Goal: Check status: Check status

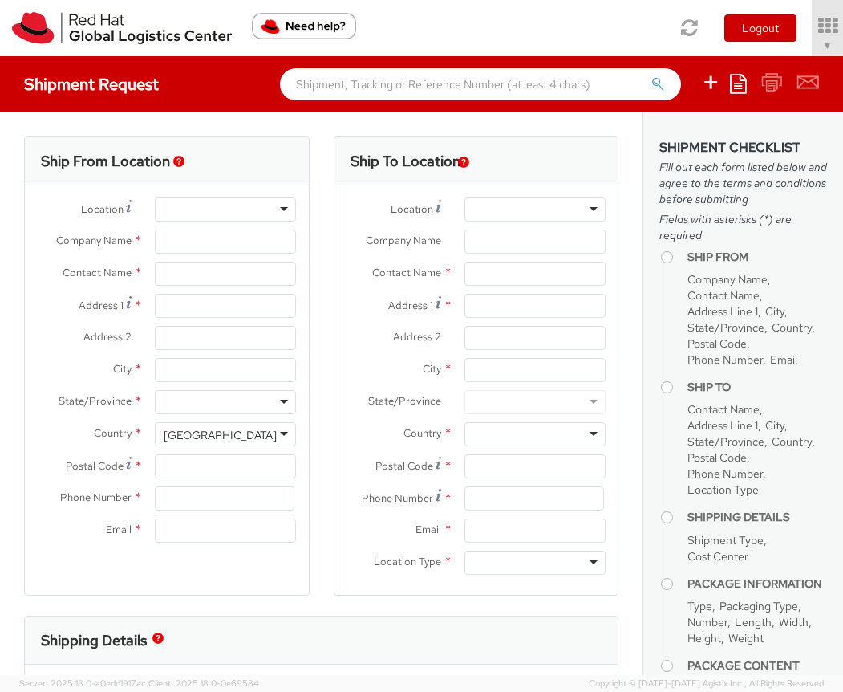
select select "901"
select select
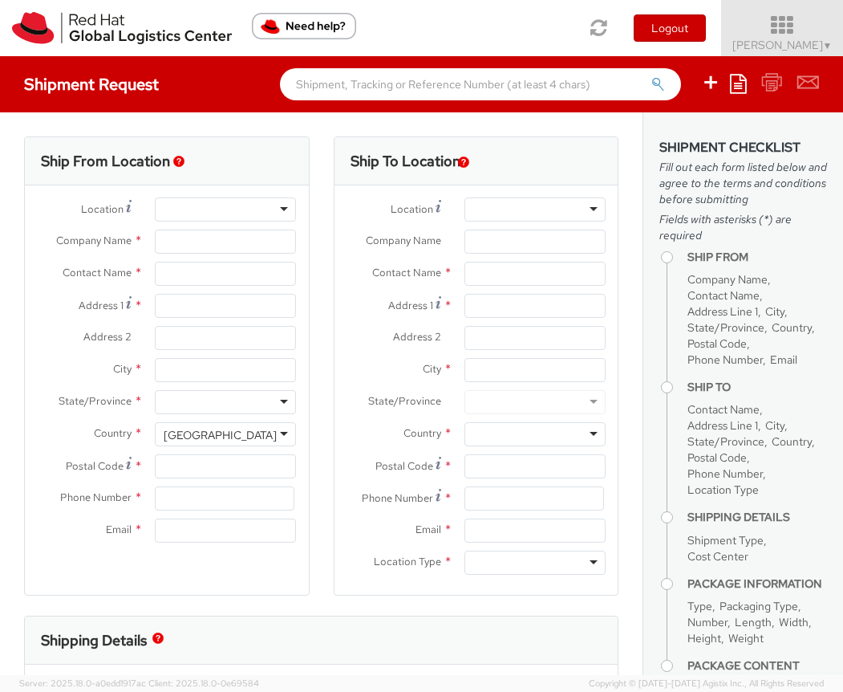
click at [781, 36] on icon at bounding box center [782, 25] width 140 height 22
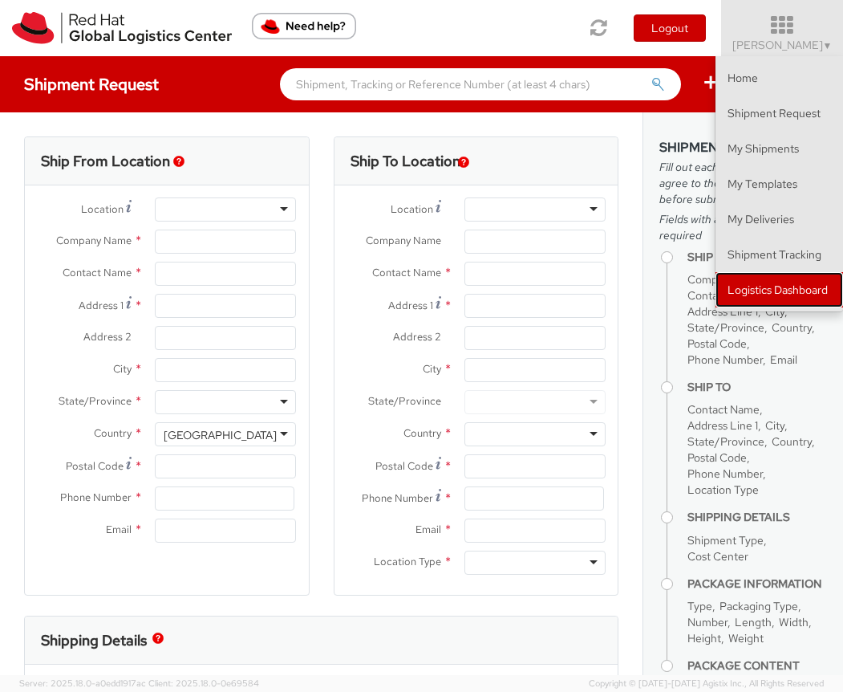
click at [770, 280] on link "Logistics Dashboard" at bounding box center [780, 289] width 128 height 35
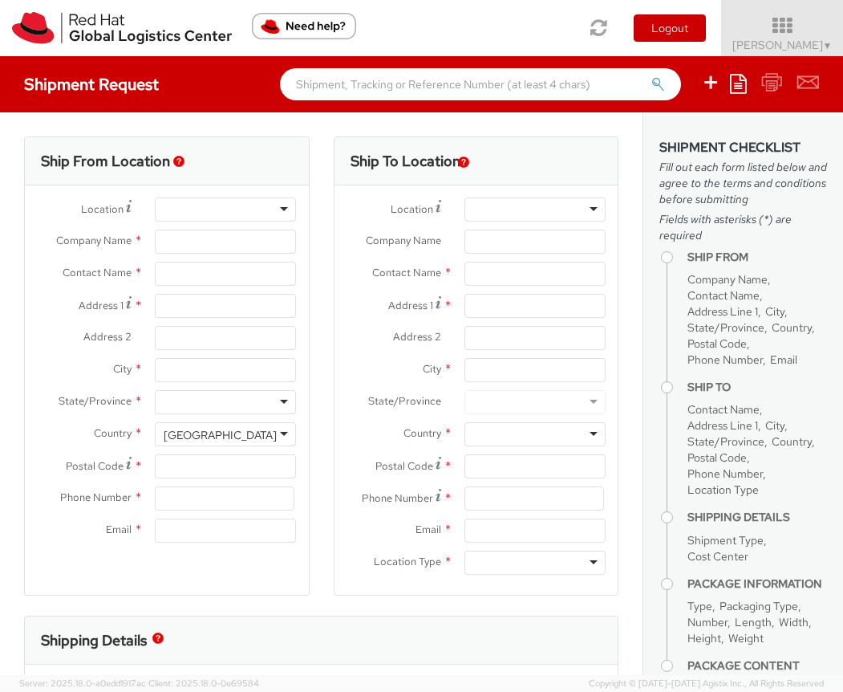
type input "Red Hat, Inc."
type input "[PERSON_NAME]"
type input "100 East Davie Street"
type input "RALEIGH"
type input "27601"
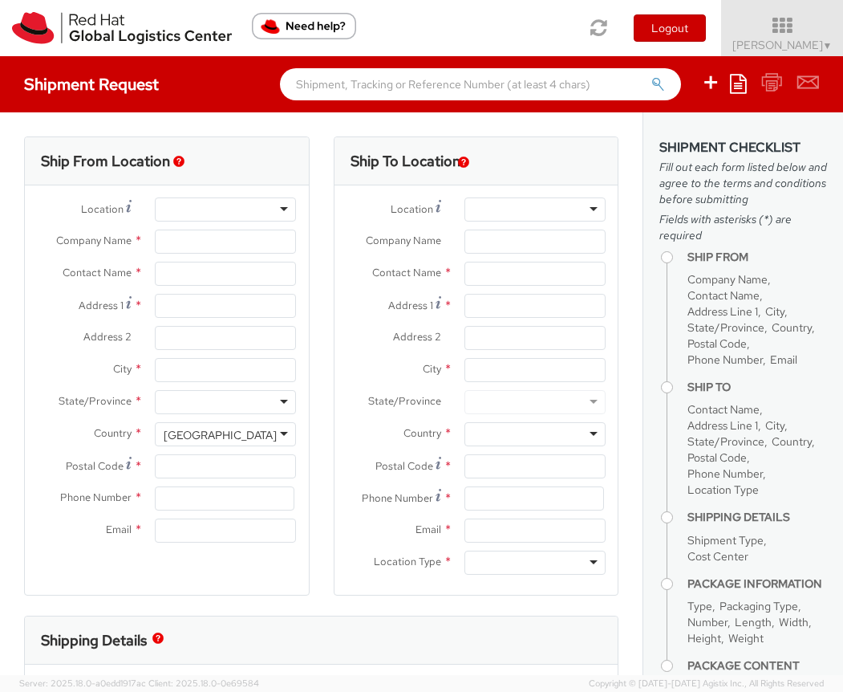
type input "919-754-4950"
type input "solee@redhat.com"
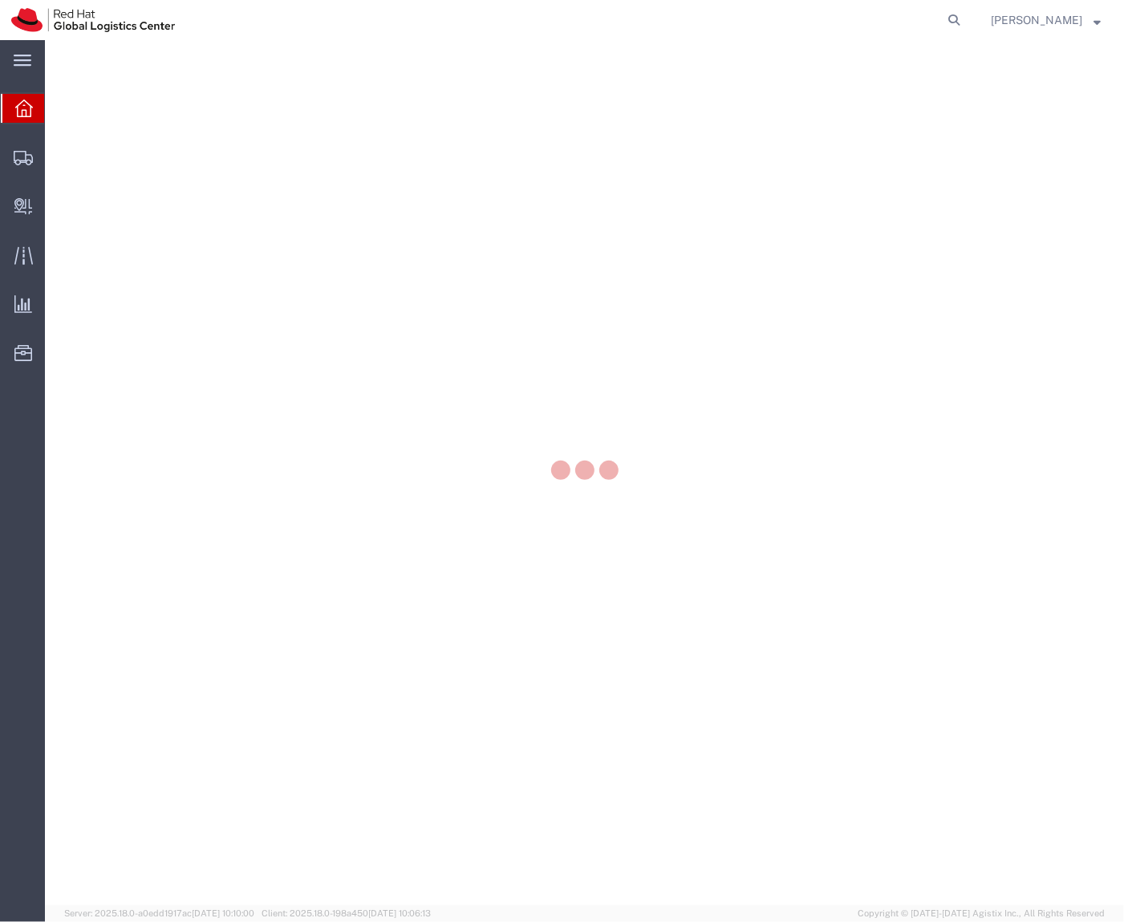
click at [48, 160] on div at bounding box center [584, 472] width 1079 height 865
click at [34, 157] on div at bounding box center [23, 157] width 45 height 32
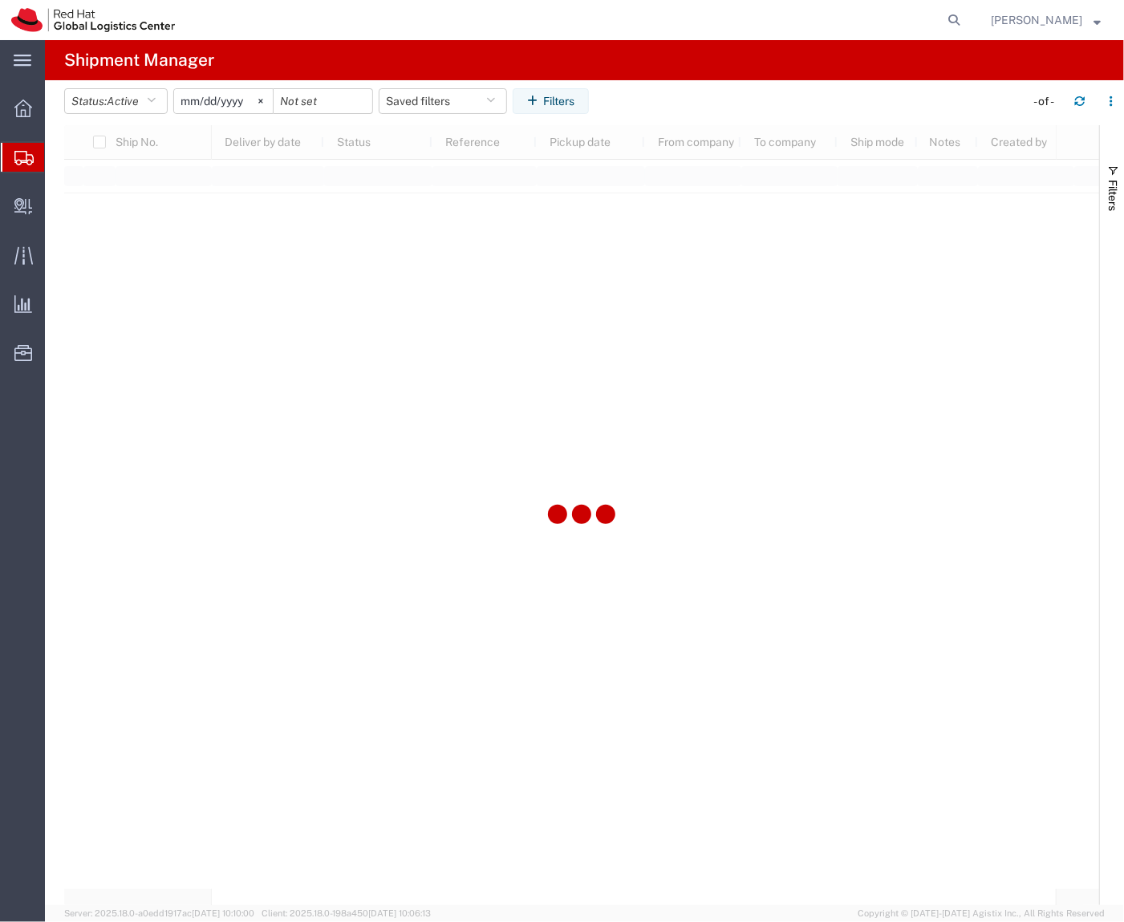
click at [0, 0] on span "Shipment Manager" at bounding box center [0, 0] width 0 height 0
click at [543, 95] on icon "button" at bounding box center [535, 100] width 16 height 11
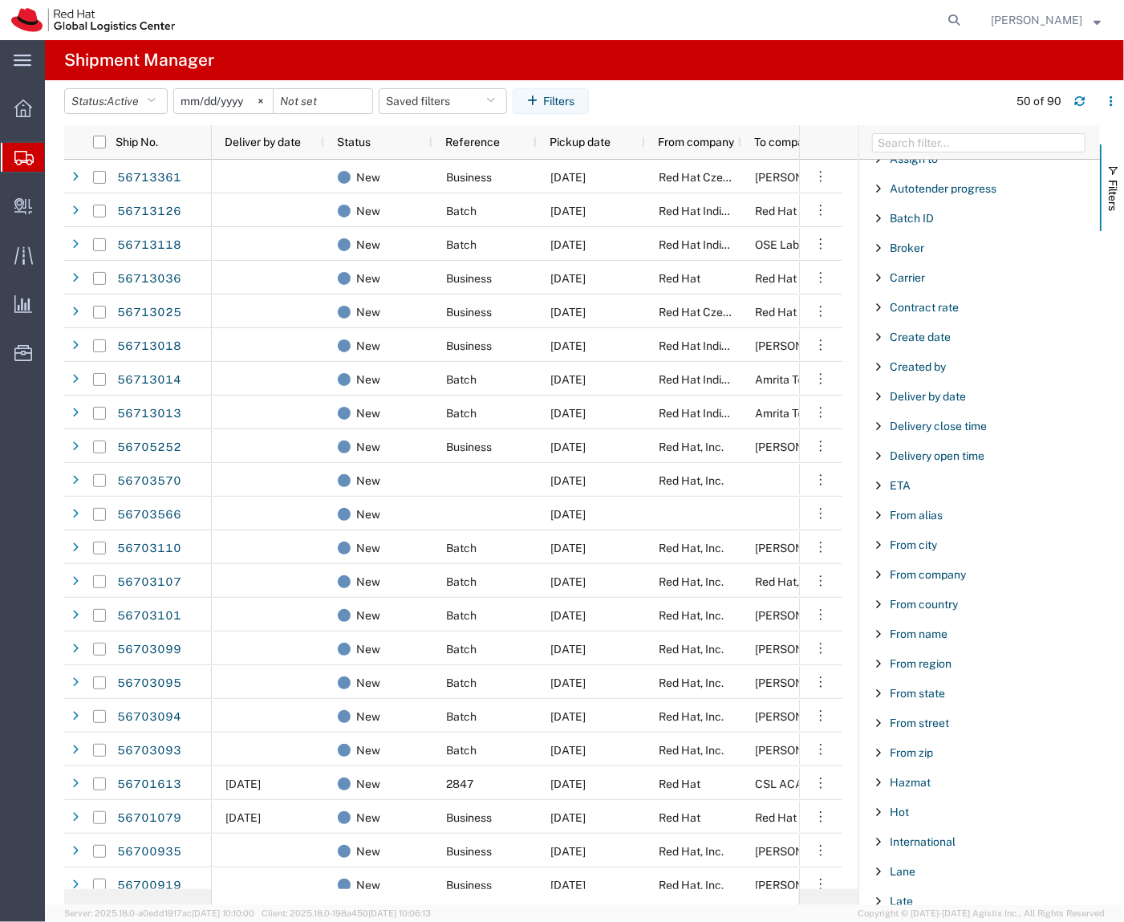
scroll to position [136, 0]
click at [942, 143] on input "Filter Columns Input" at bounding box center [978, 142] width 213 height 19
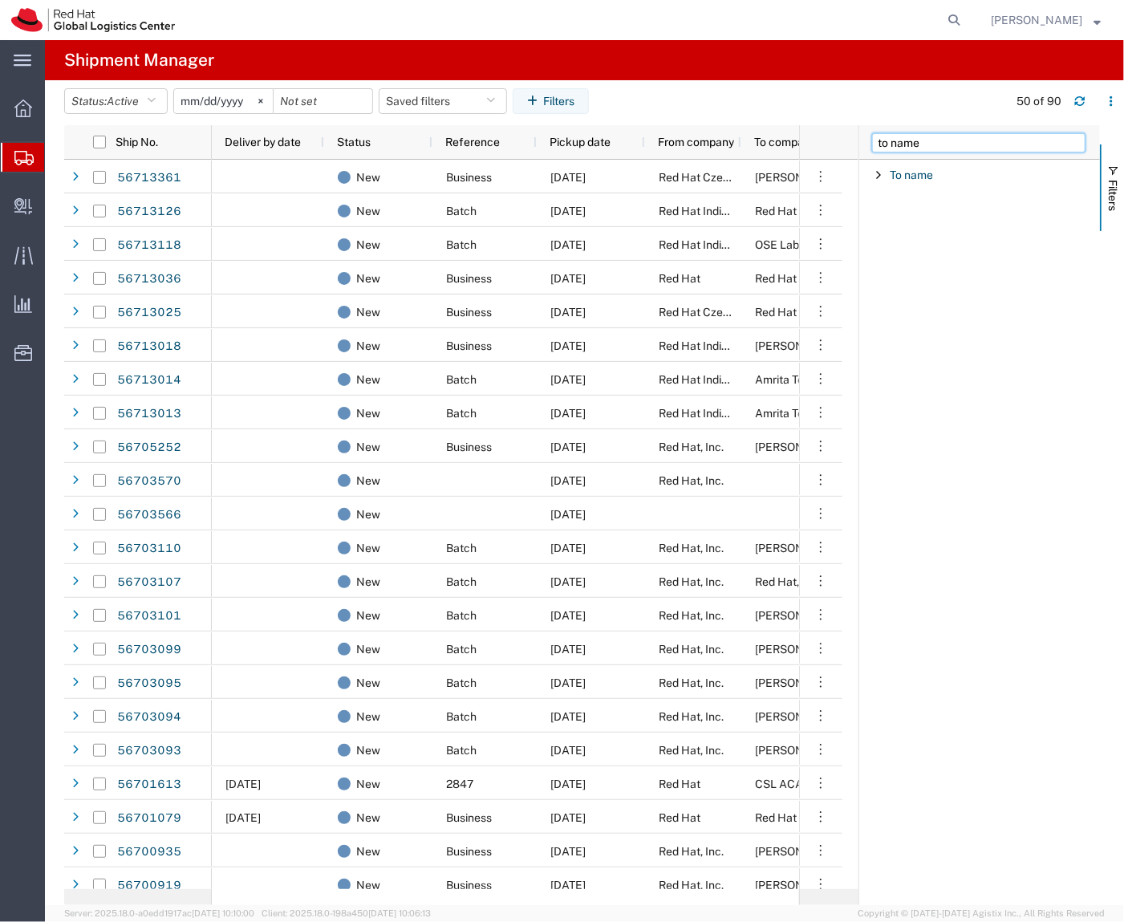
scroll to position [0, 0]
click at [929, 120] on agx-table-filter-chips "Status: Active Active All Approved Booked Canceled Delivered Denied New On Hold…" at bounding box center [531, 106] width 935 height 37
click at [923, 132] on div "to name" at bounding box center [979, 142] width 241 height 34
click at [915, 140] on input "to name" at bounding box center [978, 142] width 213 height 19
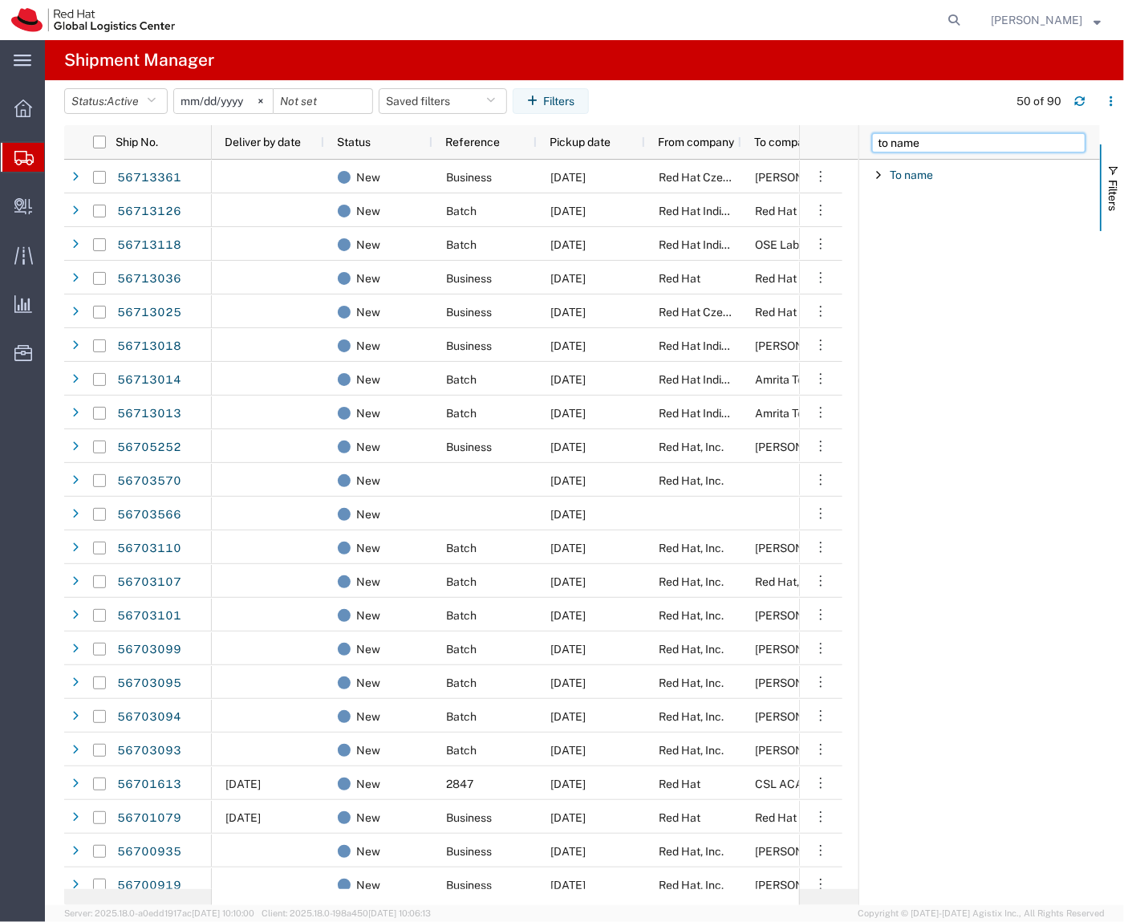
click at [915, 140] on input "to name" at bounding box center [978, 142] width 213 height 19
type input "ref"
click at [922, 193] on div "Reference" at bounding box center [979, 204] width 241 height 29
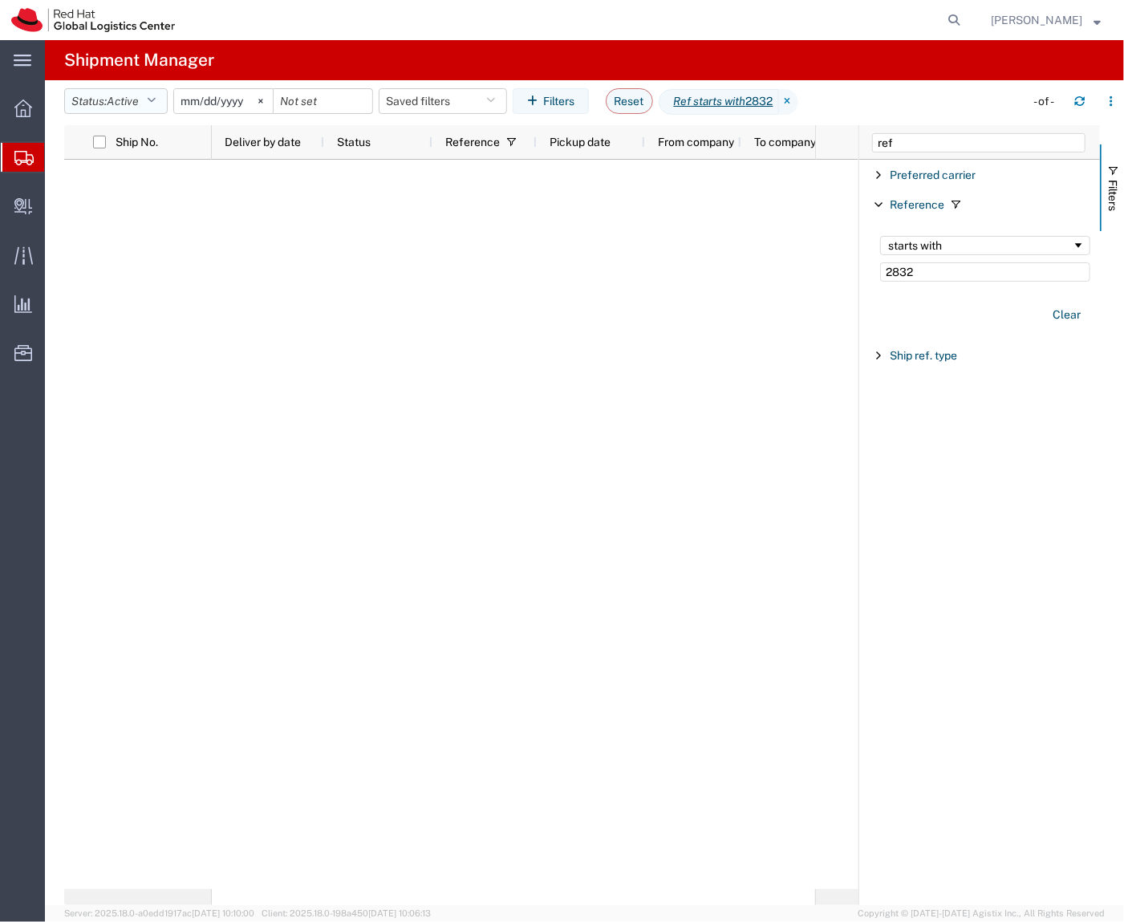
type input "2832"
click at [128, 101] on span "Active" at bounding box center [123, 101] width 32 height 13
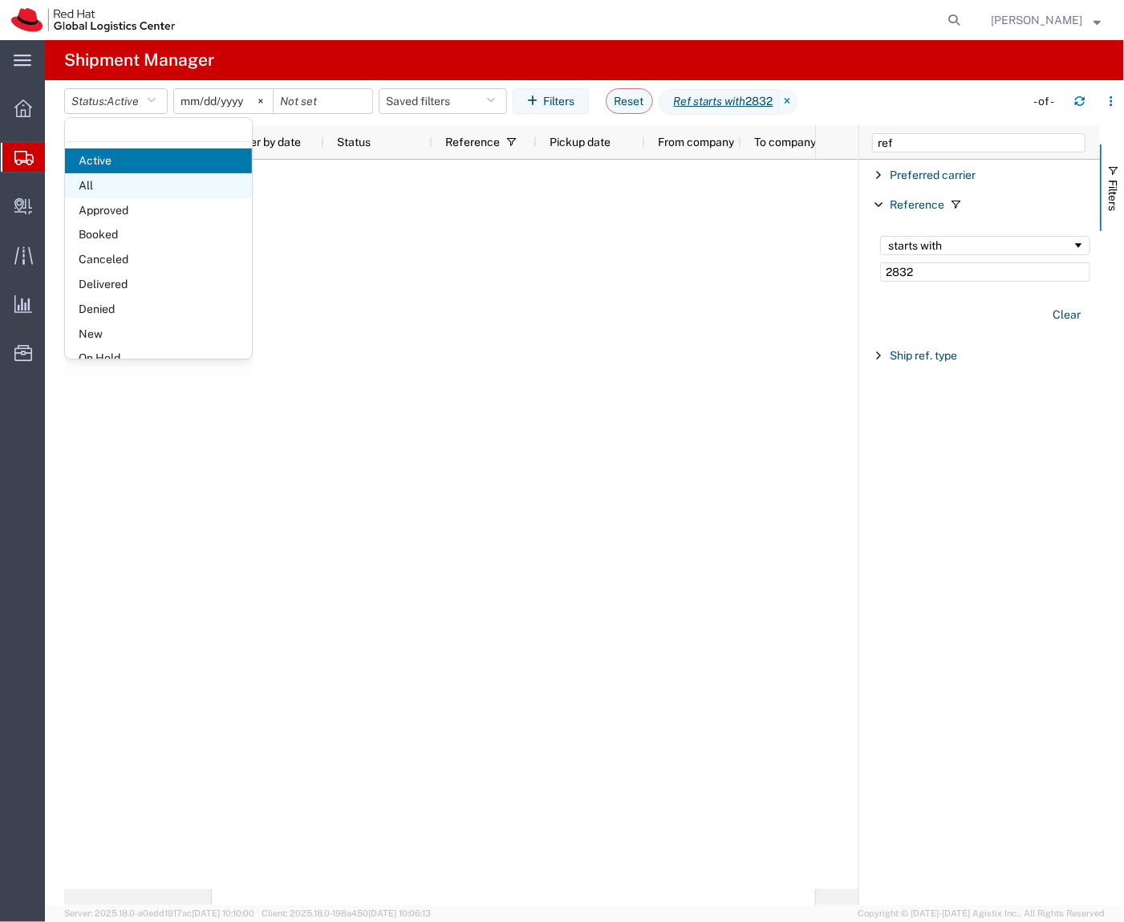
click at [138, 187] on span "All" at bounding box center [158, 185] width 187 height 25
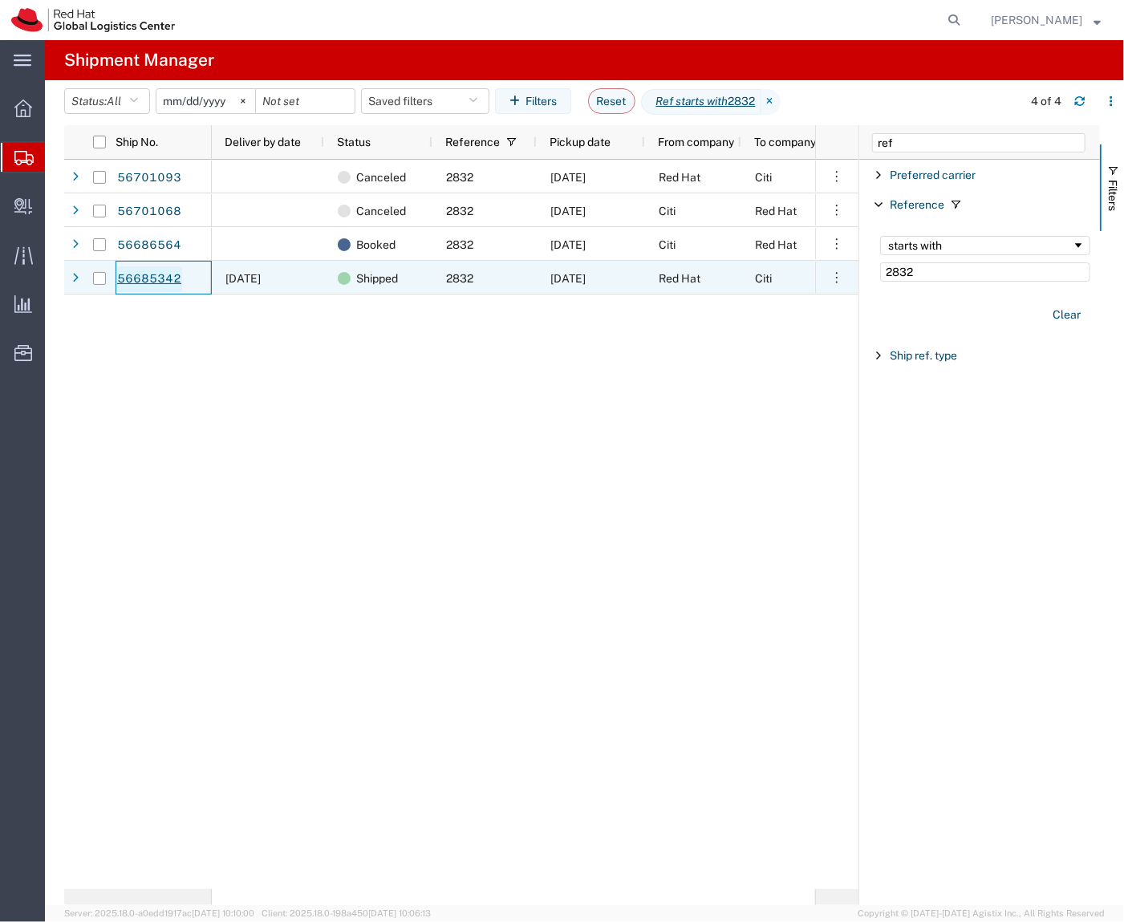
click at [164, 266] on link "56685342" at bounding box center [149, 279] width 66 height 26
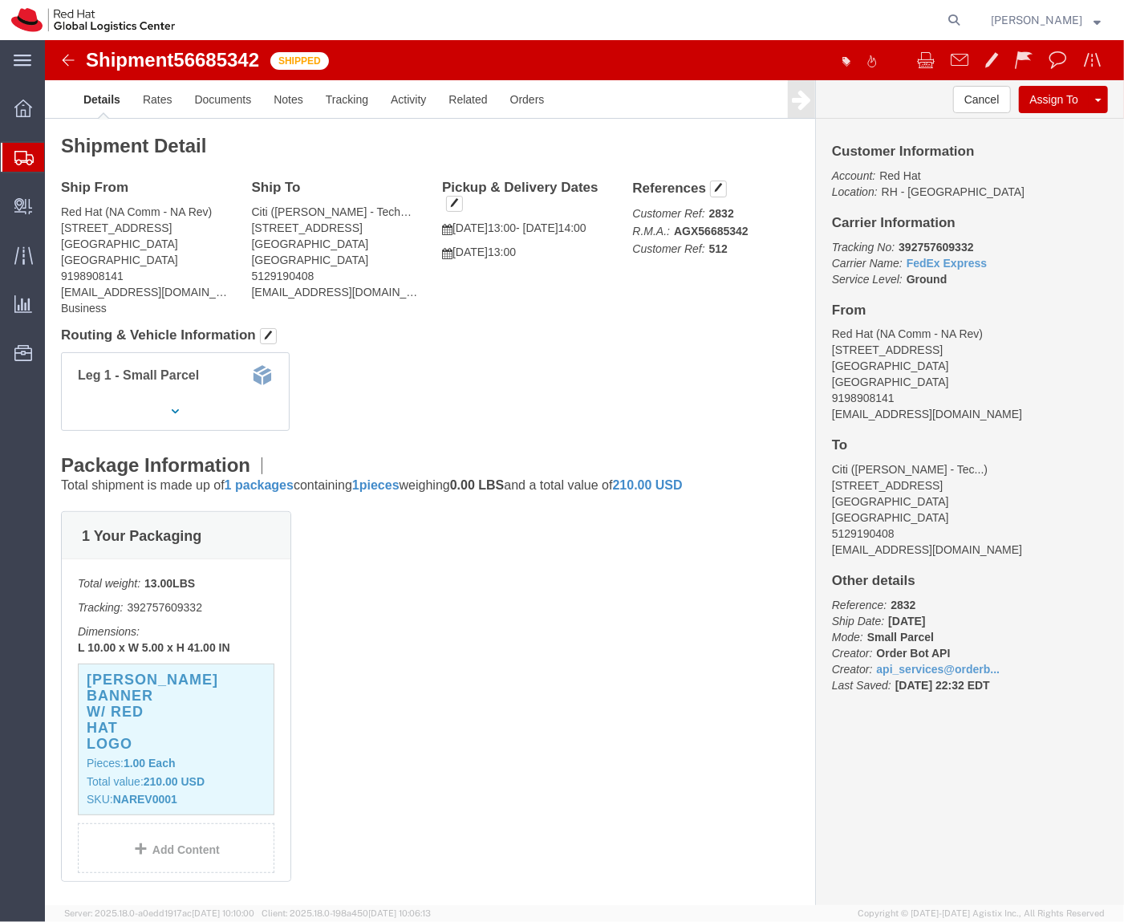
click b "392757609332"
copy b "392757609332"
